Goal: Navigation & Orientation: Find specific page/section

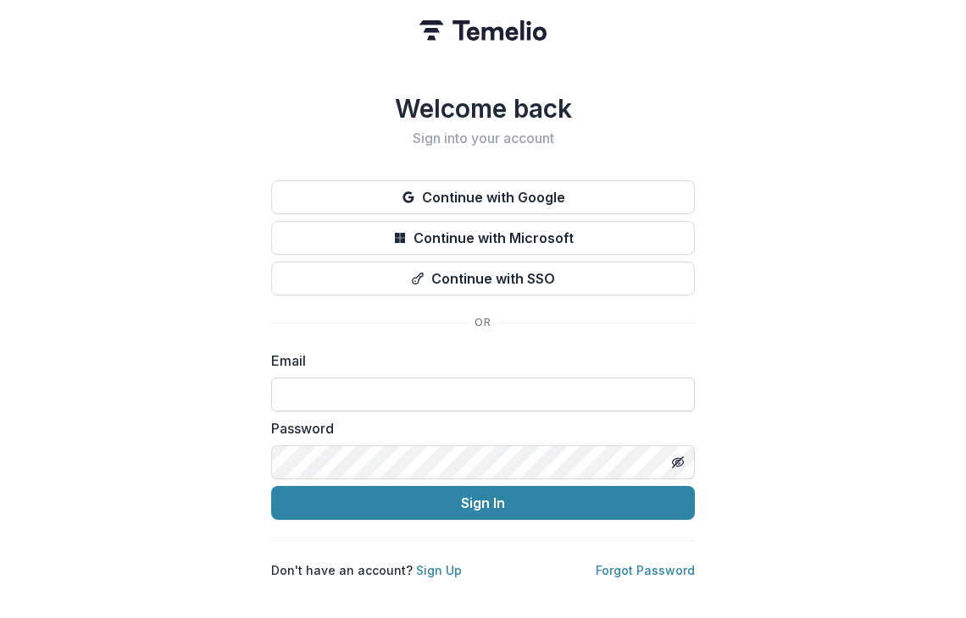
click at [311, 386] on input at bounding box center [482, 395] width 423 height 34
type input "**********"
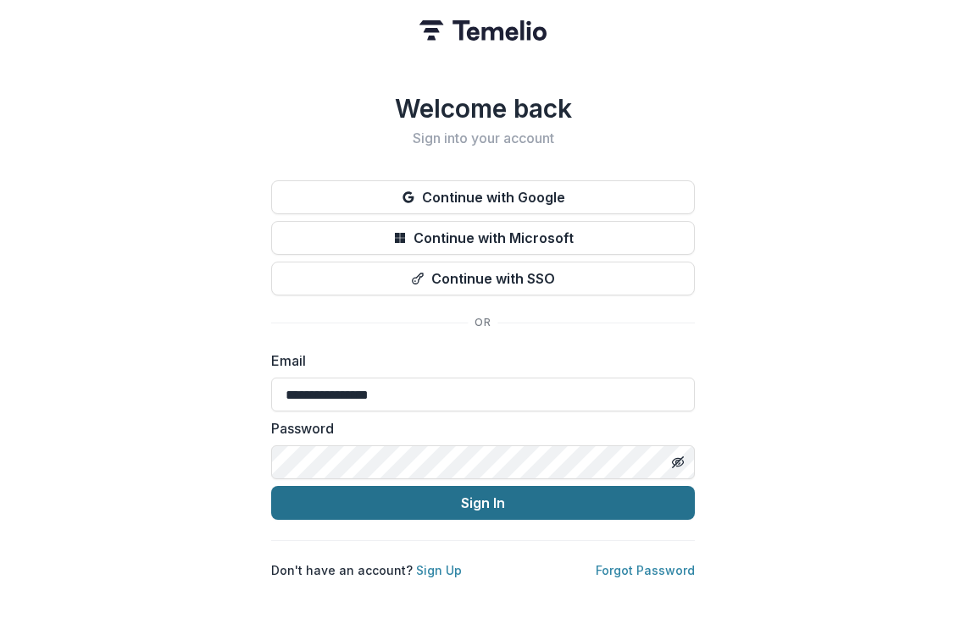
click at [478, 493] on button "Sign In" at bounding box center [482, 503] width 423 height 34
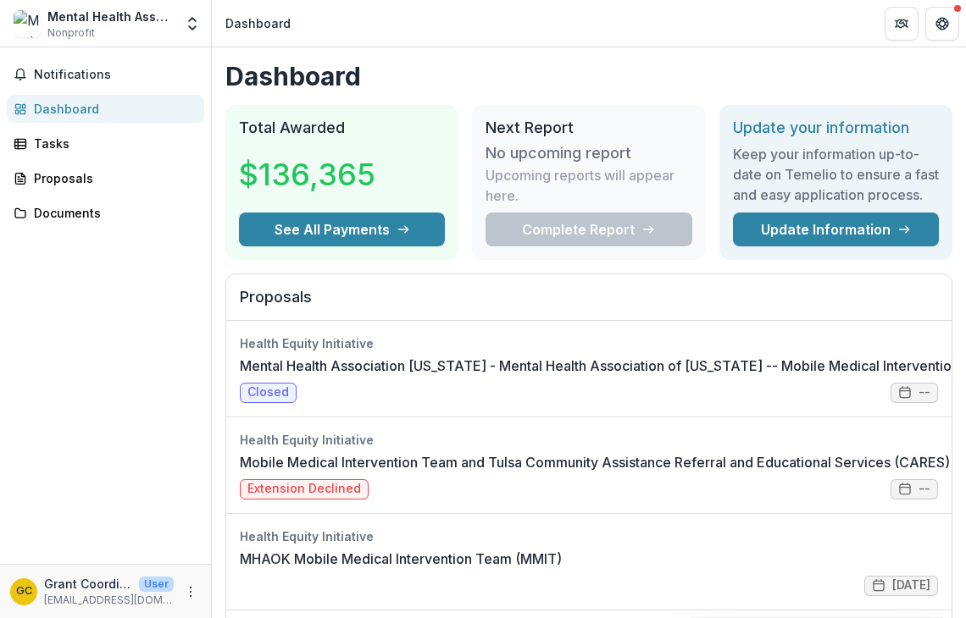
drag, startPoint x: 959, startPoint y: 228, endPoint x: 959, endPoint y: 237, distance: 9.3
drag, startPoint x: 956, startPoint y: 249, endPoint x: 959, endPoint y: 307, distance: 58.5
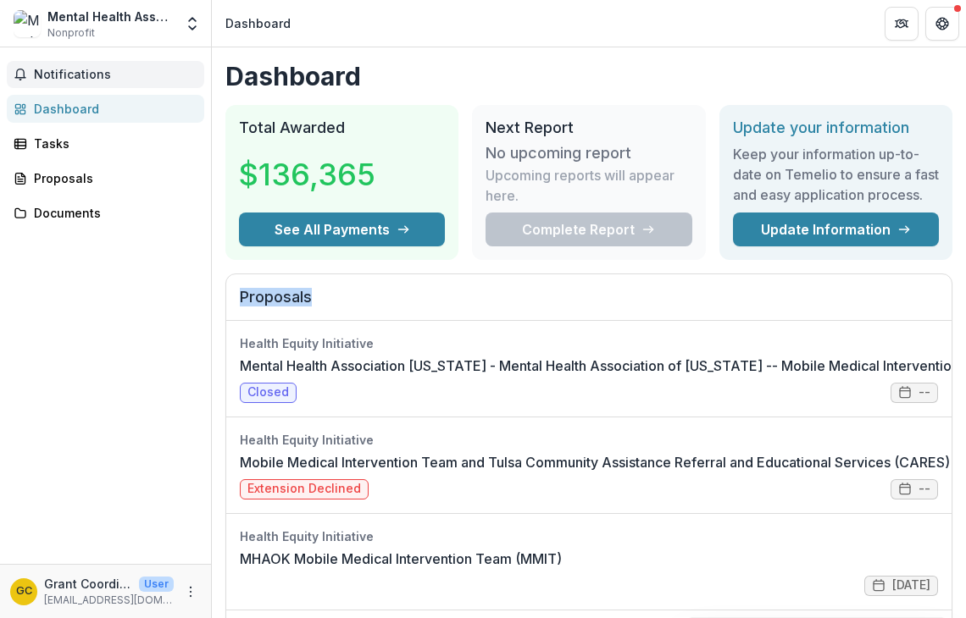
click at [49, 79] on span "Notifications" at bounding box center [115, 75] width 163 height 14
click at [54, 140] on div "Tasks" at bounding box center [112, 144] width 157 height 18
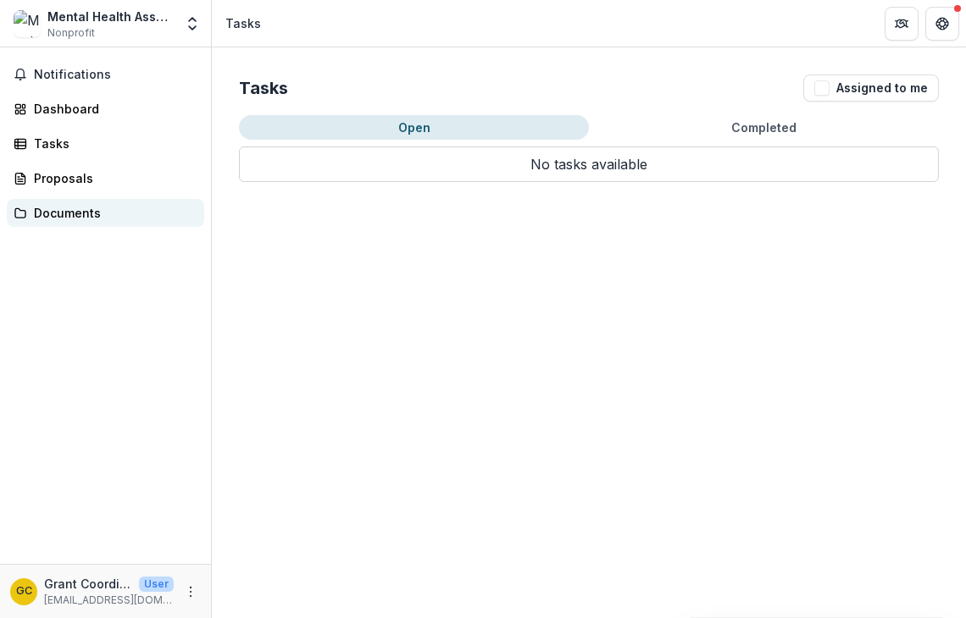
click at [84, 214] on div "Documents" at bounding box center [112, 213] width 157 height 18
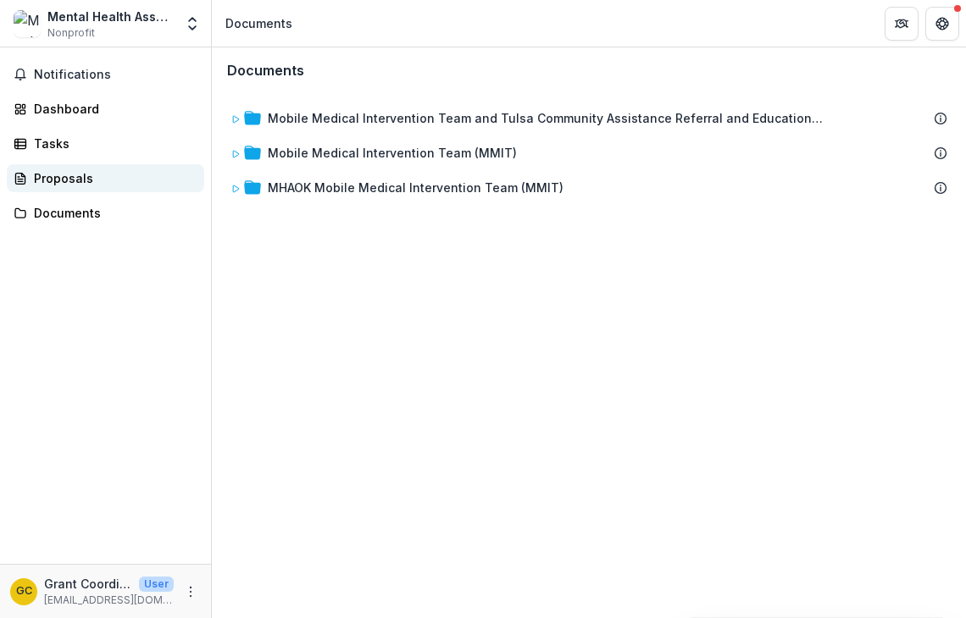
click at [70, 171] on div "Proposals" at bounding box center [112, 178] width 157 height 18
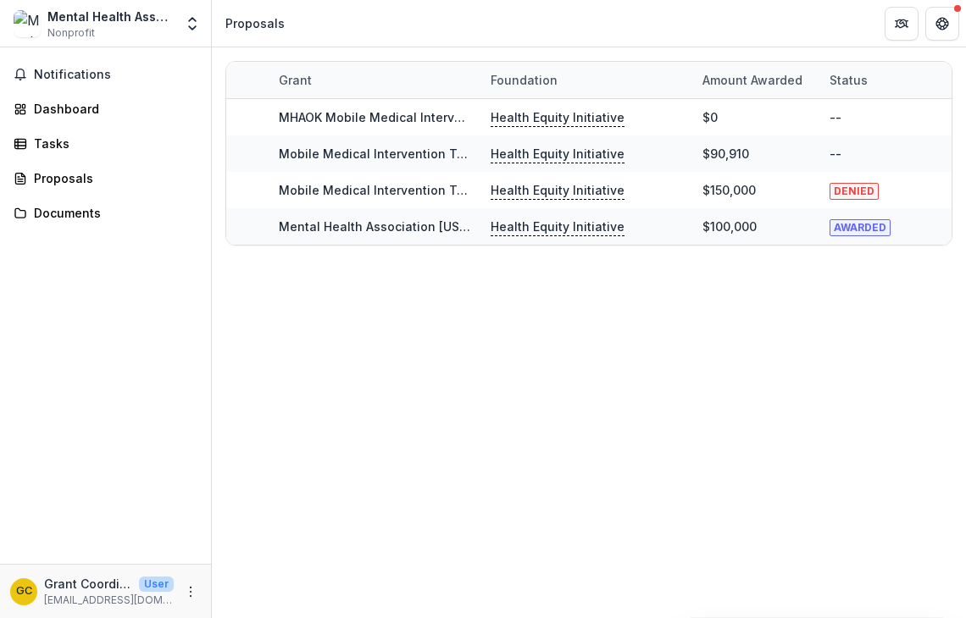
click at [77, 15] on div "Mental Health Association in Tulsa dba Mental Health Association [US_STATE]" at bounding box center [110, 17] width 126 height 18
click at [64, 66] on button "Notifications" at bounding box center [105, 74] width 197 height 27
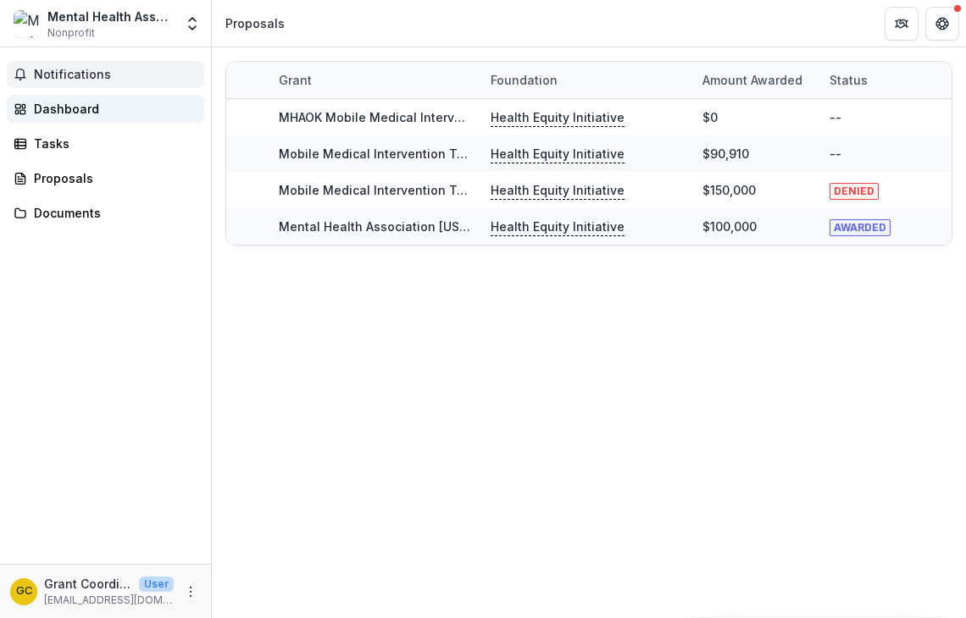
click at [61, 102] on div "Dashboard" at bounding box center [112, 109] width 157 height 18
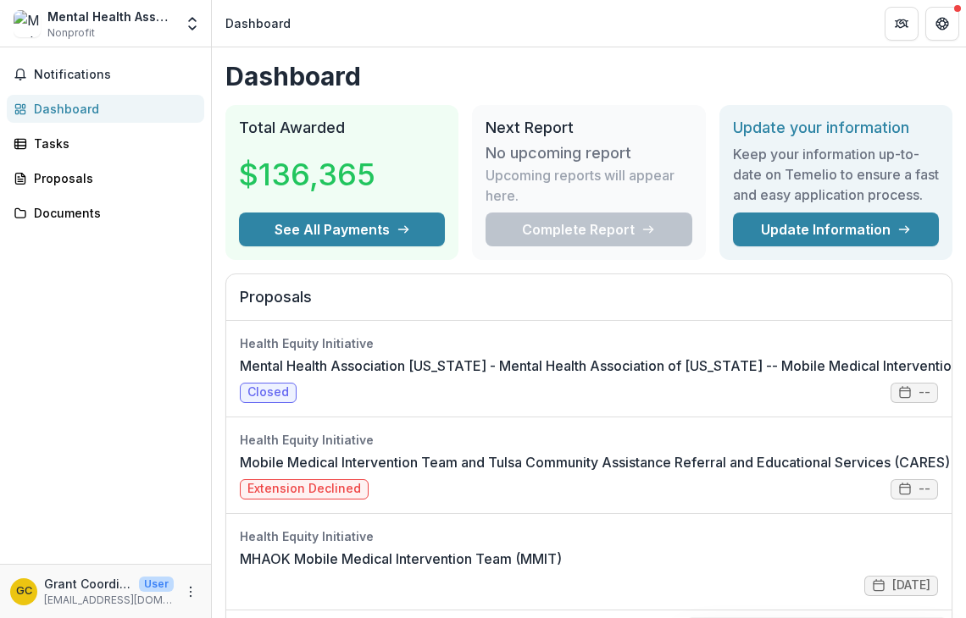
drag, startPoint x: 958, startPoint y: 215, endPoint x: 959, endPoint y: 262, distance: 46.6
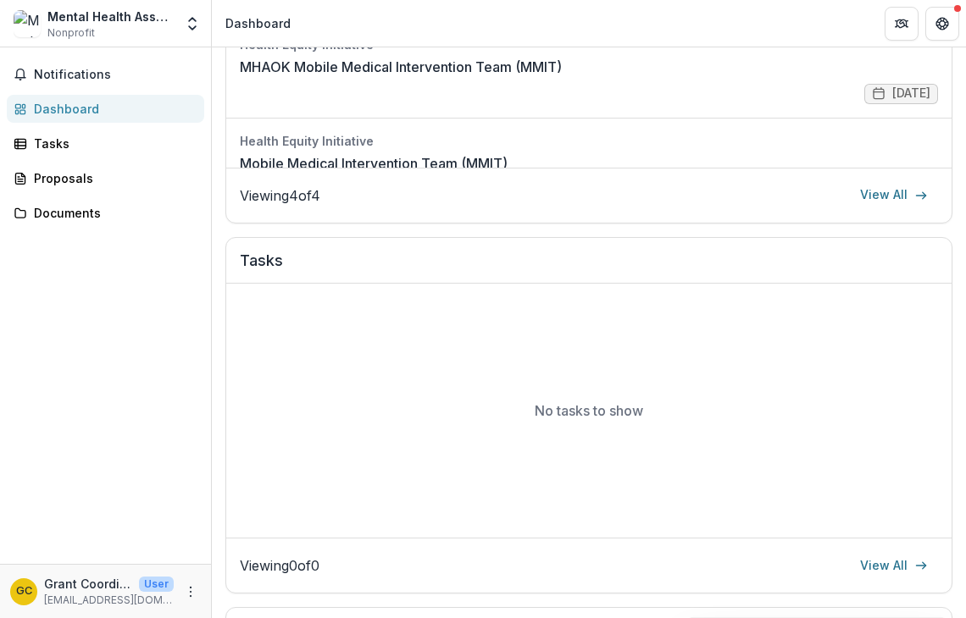
scroll to position [500, 0]
